Goal: Task Accomplishment & Management: Complete application form

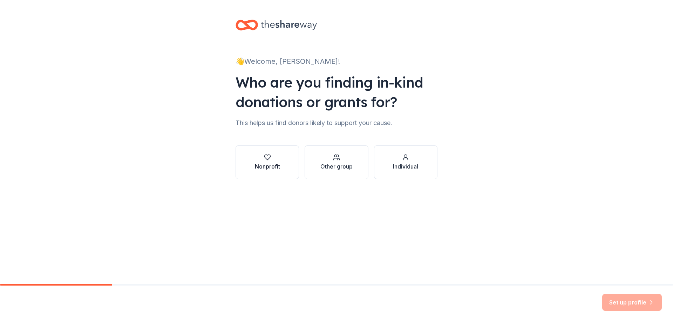
click at [271, 158] on div "button" at bounding box center [267, 157] width 25 height 7
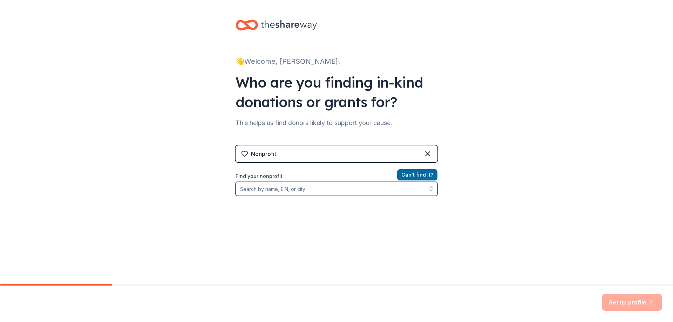
click at [378, 195] on input "Find your nonprofit" at bounding box center [336, 189] width 202 height 14
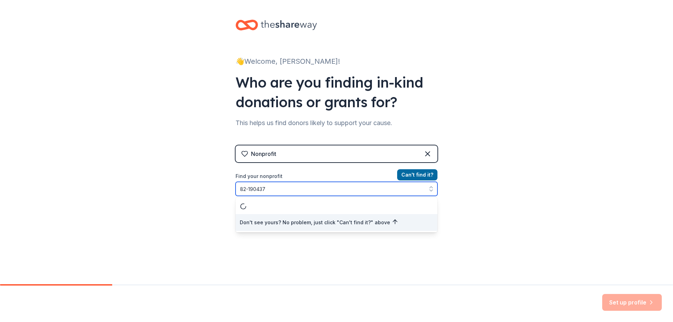
type input "[US_EMPLOYER_IDENTIFICATION_NUMBER]"
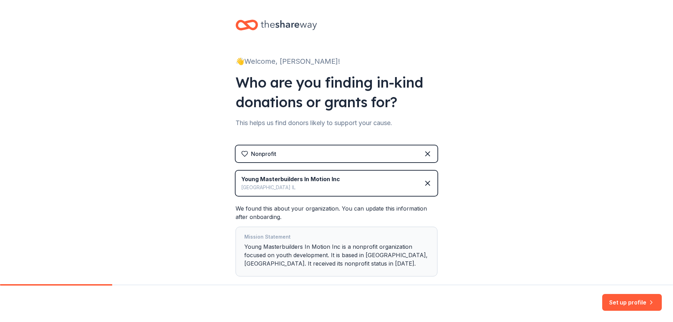
click at [242, 152] on icon at bounding box center [245, 153] width 6 height 5
click at [243, 153] on icon at bounding box center [244, 153] width 7 height 7
click at [629, 303] on button "Set up profile" at bounding box center [632, 302] width 60 height 17
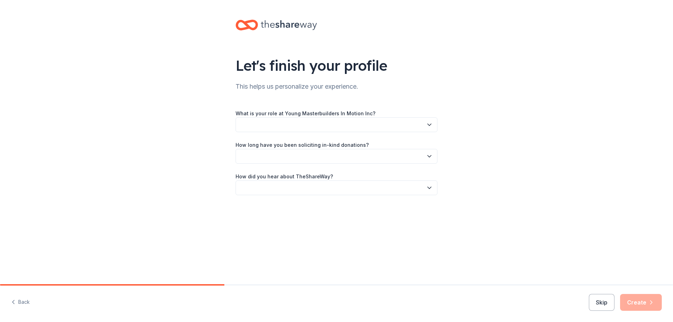
click at [429, 123] on icon "button" at bounding box center [429, 124] width 7 height 7
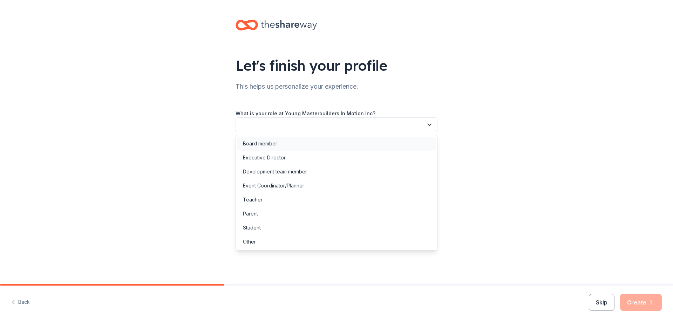
click at [398, 142] on div "Board member" at bounding box center [336, 144] width 198 height 14
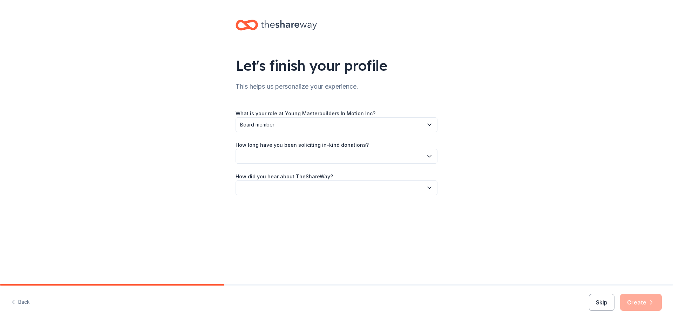
click at [383, 157] on button "button" at bounding box center [336, 156] width 202 height 15
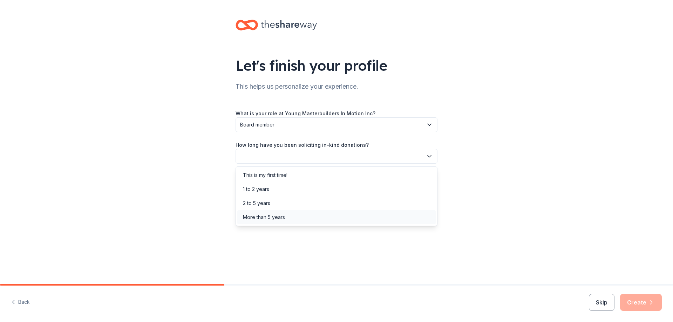
click at [364, 215] on div "More than 5 years" at bounding box center [336, 217] width 198 height 14
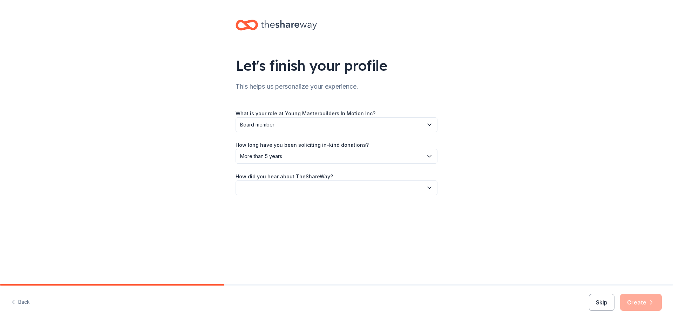
click at [377, 187] on button "button" at bounding box center [336, 187] width 202 height 15
click at [368, 203] on div "Friend or colleague" at bounding box center [336, 207] width 198 height 14
click at [641, 301] on button "Create" at bounding box center [641, 302] width 42 height 17
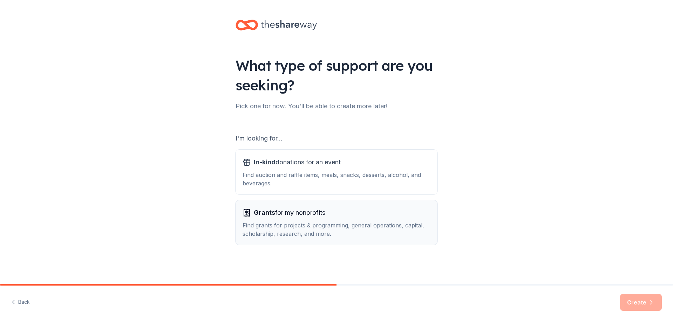
click at [375, 225] on div "Find grants for projects & programming, general operations, capital, scholarshi…" at bounding box center [337, 229] width 188 height 17
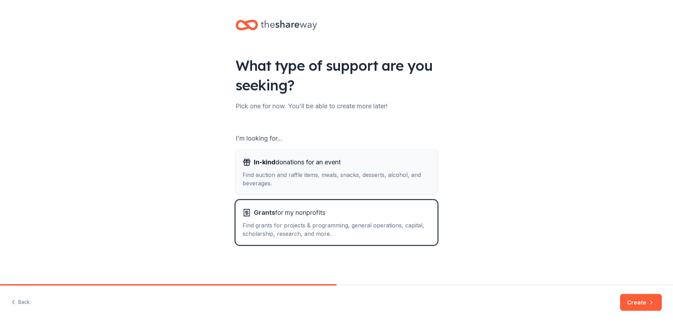
click at [373, 164] on div "In-kind donations for an event" at bounding box center [337, 162] width 188 height 11
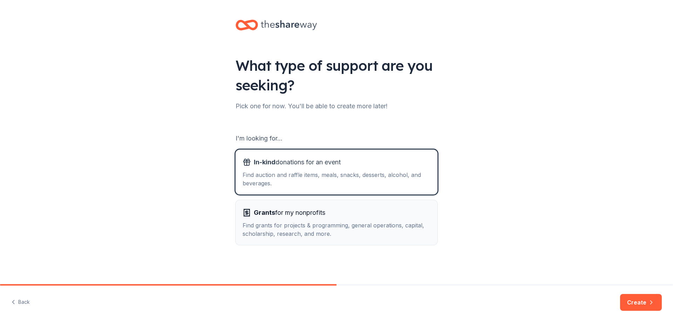
click at [377, 224] on div "Find grants for projects & programming, general operations, capital, scholarshi…" at bounding box center [337, 229] width 188 height 17
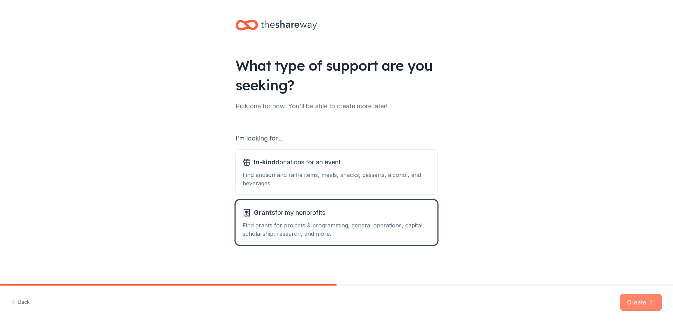
click at [635, 300] on button "Create" at bounding box center [641, 302] width 42 height 17
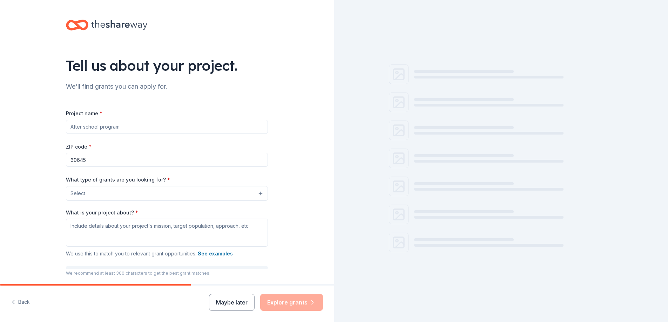
click at [242, 125] on input "Project name *" at bounding box center [167, 127] width 202 height 14
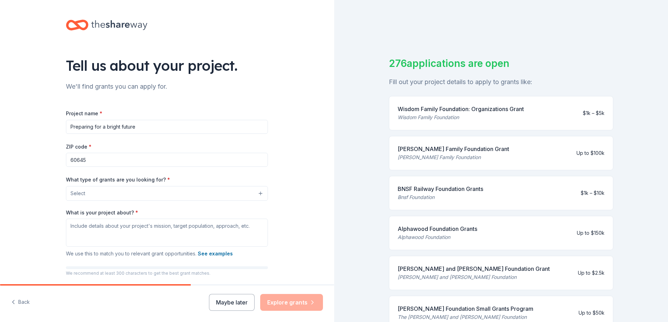
type input "Preparing for a bright future"
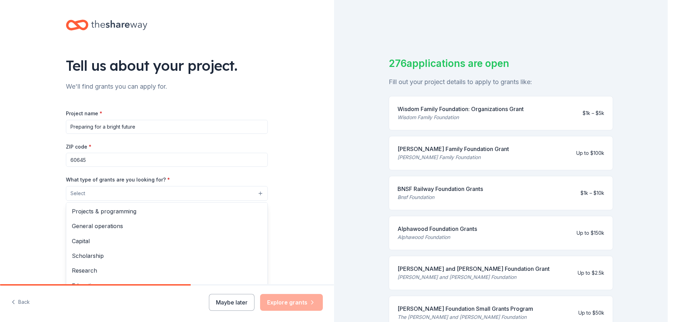
click at [222, 195] on button "Select" at bounding box center [167, 193] width 202 height 15
click at [196, 213] on span "Projects & programming" at bounding box center [167, 211] width 190 height 9
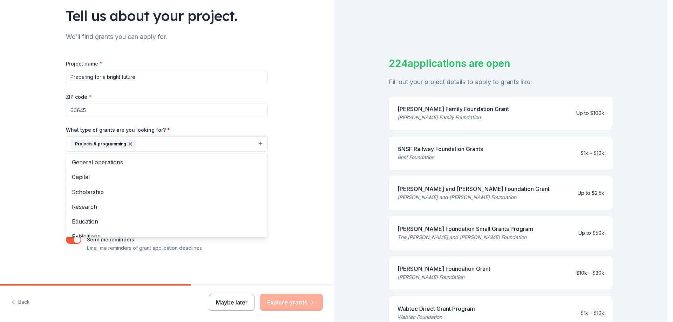
scroll to position [52, 0]
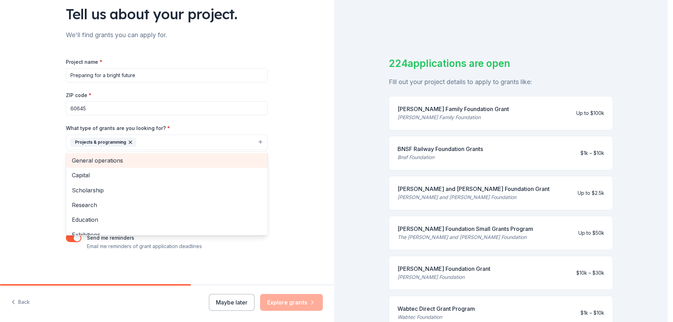
click at [193, 163] on span "General operations" at bounding box center [167, 160] width 190 height 9
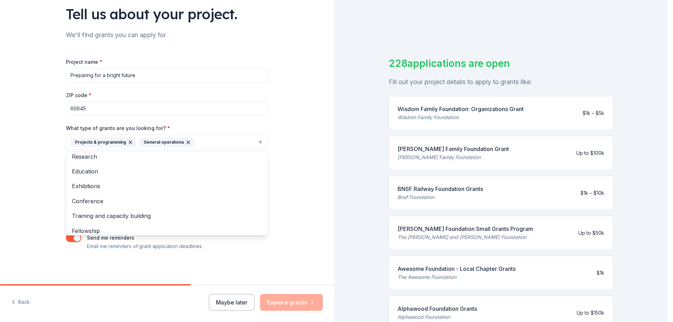
scroll to position [53, 0]
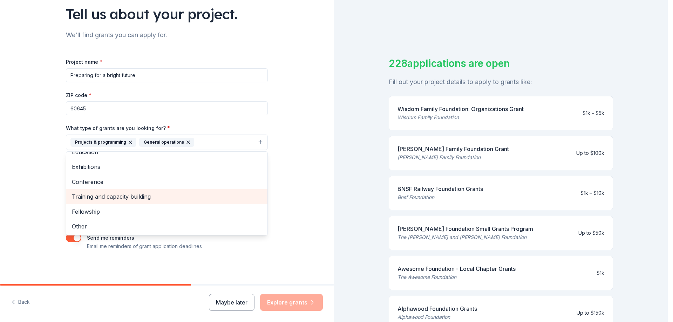
click at [178, 192] on span "Training and capacity building" at bounding box center [167, 196] width 190 height 9
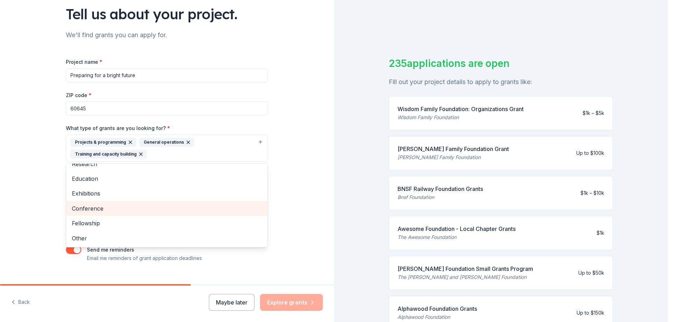
click at [201, 208] on span "Conference" at bounding box center [167, 208] width 190 height 9
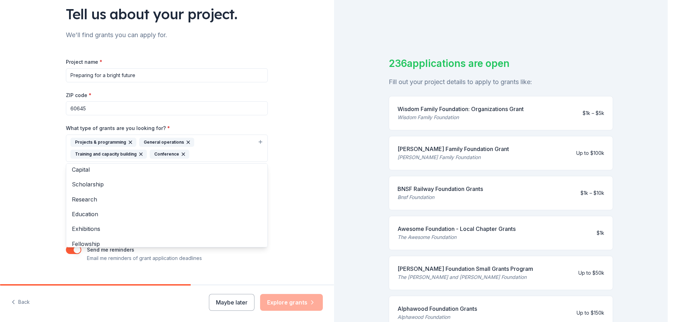
scroll to position [0, 0]
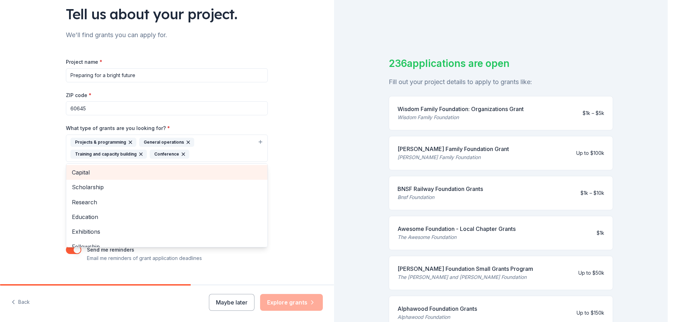
click at [232, 170] on span "Capital" at bounding box center [167, 172] width 190 height 9
click at [182, 173] on span "Scholarship" at bounding box center [167, 172] width 190 height 9
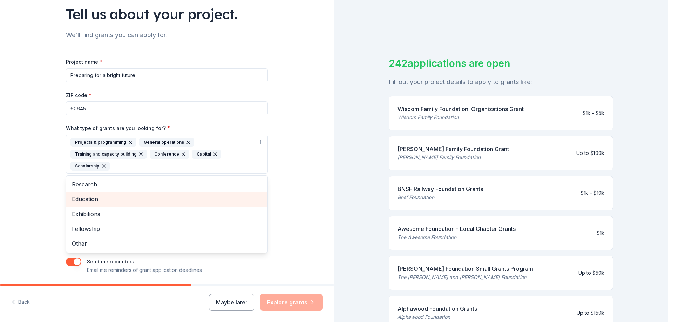
click at [180, 200] on span "Education" at bounding box center [167, 198] width 190 height 9
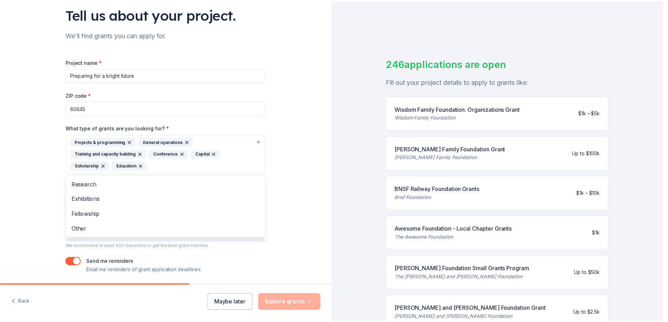
scroll to position [75, 0]
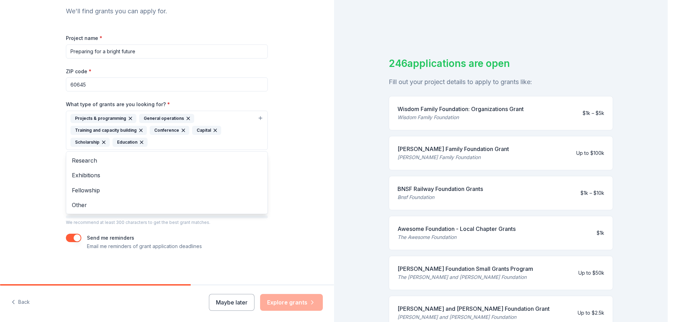
click at [301, 300] on div "Tell us about your project. We'll find grants you can apply for. Project name *…" at bounding box center [167, 161] width 334 height 322
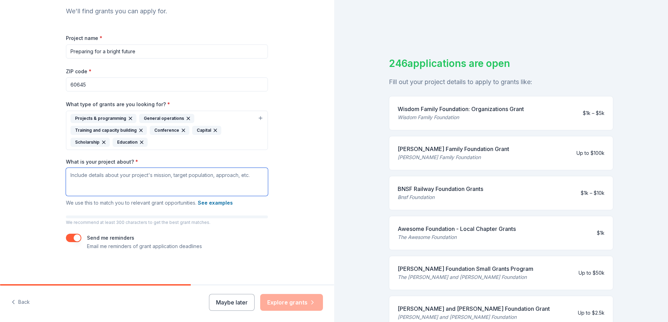
click at [212, 173] on textarea "What is your project about? *" at bounding box center [167, 182] width 202 height 28
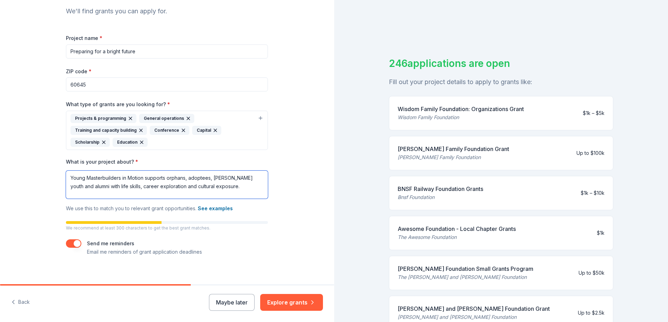
click at [95, 186] on textarea "Young Masterbuilders in Motion supports orphans, adoptees, [PERSON_NAME] youth …" at bounding box center [167, 185] width 202 height 28
click at [139, 184] on textarea "Young Masterbuilders in Motion supports orphans, adoptees, [PERSON_NAME] youth …" at bounding box center [167, 185] width 202 height 28
click at [183, 186] on textarea "Young Masterbuilders in Motion supports orphans, adoptees, [PERSON_NAME] youth …" at bounding box center [167, 185] width 202 height 28
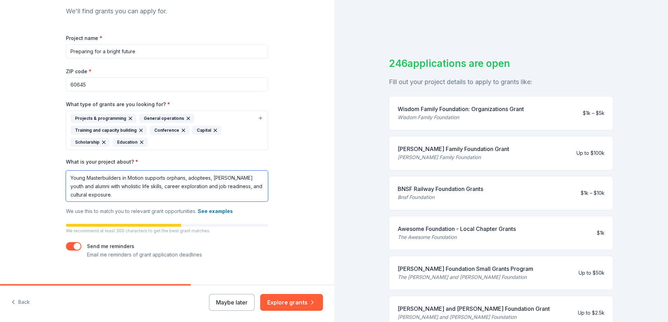
click at [237, 184] on textarea "Young Masterbuilders in Motion supports orphans, adoptees, [PERSON_NAME] youth …" at bounding box center [167, 186] width 202 height 31
click at [139, 186] on textarea "Young Masterbuilders in Motion supports orphans, adoptees, [PERSON_NAME] youth …" at bounding box center [167, 186] width 202 height 31
click at [230, 185] on textarea "Young Masterbuilders in Motion supports orphans, adoptees, [PERSON_NAME] youth …" at bounding box center [167, 186] width 202 height 31
click at [140, 185] on textarea "Young Masterbuilders in Motion supports orphans, adoptees, [PERSON_NAME] youth …" at bounding box center [167, 186] width 202 height 31
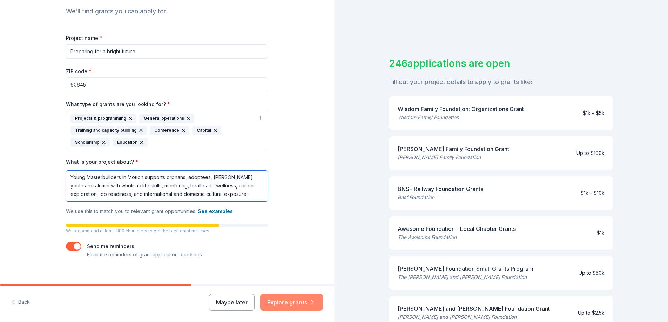
type textarea "Young Masterbuilders in Motion supports orphans, adoptees, [PERSON_NAME] youth …"
click at [293, 303] on button "Explore grants" at bounding box center [291, 302] width 63 height 17
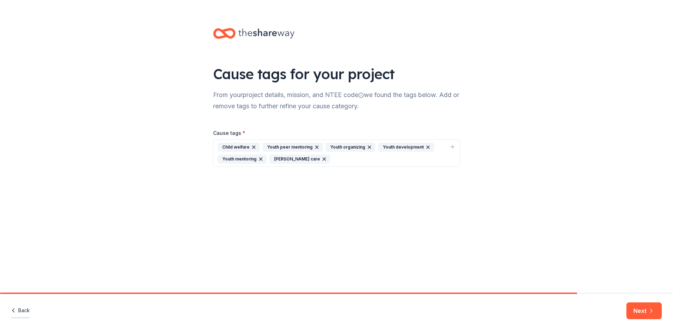
click at [21, 303] on button "Back" at bounding box center [20, 310] width 19 height 15
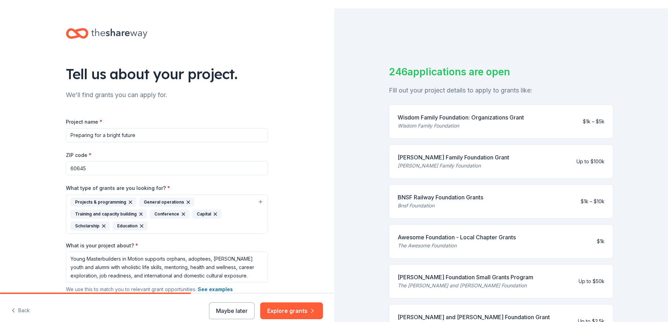
click at [92, 128] on input "Preparing for a bright future" at bounding box center [167, 135] width 202 height 14
click at [115, 161] on input "60645" at bounding box center [167, 168] width 202 height 14
type input "60645"
click at [93, 128] on input "Preparing for a bright future" at bounding box center [167, 135] width 202 height 14
type input "Preparing Youth for a Bright Future"
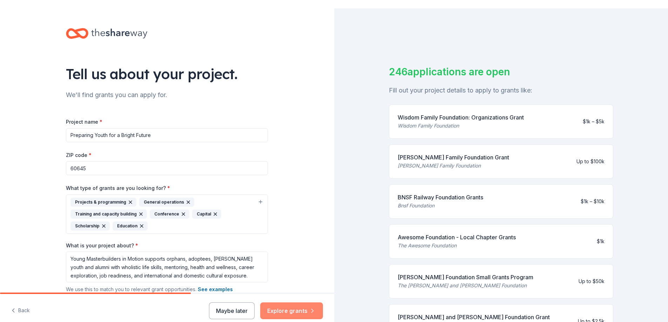
click at [292, 305] on button "Explore grants" at bounding box center [291, 310] width 63 height 17
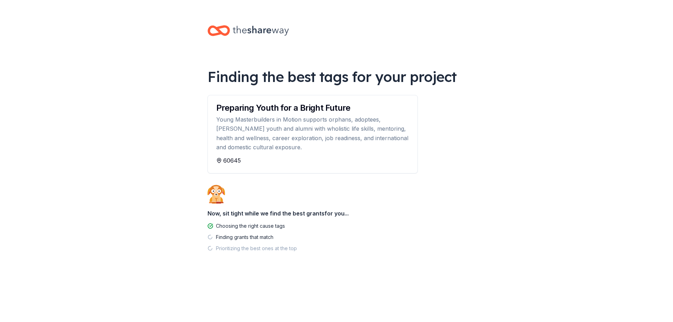
click at [292, 305] on body "Finding the best tags for your project Preparing Youth for a Bright Future Youn…" at bounding box center [336, 161] width 673 height 322
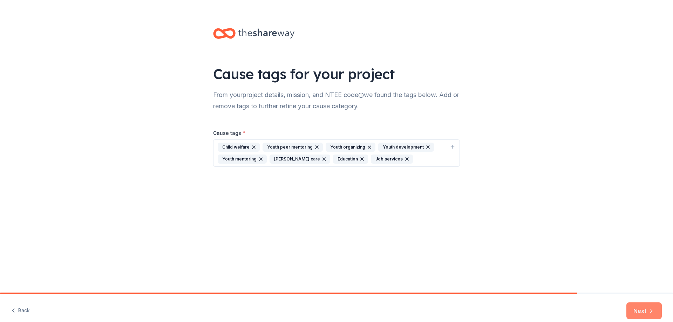
click at [637, 302] on button "Next" at bounding box center [643, 310] width 35 height 17
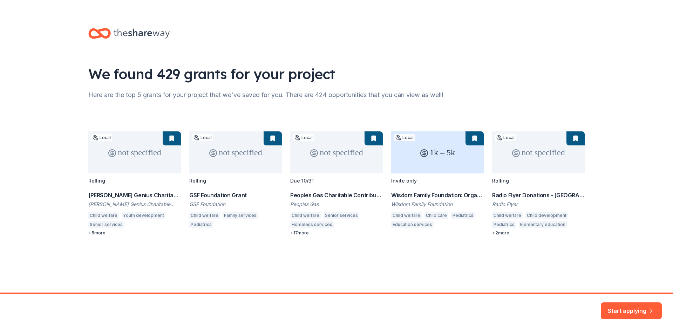
click at [520, 54] on div "We found 429 grants for your project Here are the top 5 grants for your project…" at bounding box center [336, 138] width 519 height 261
